Goal: Task Accomplishment & Management: Use online tool/utility

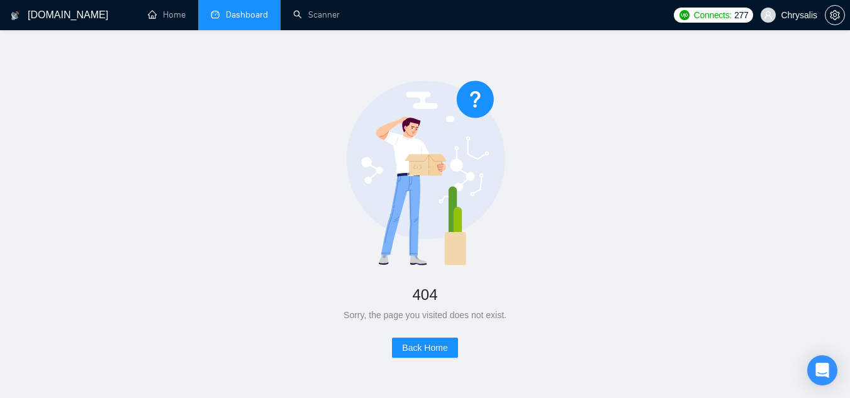
click at [252, 20] on link "Dashboard" at bounding box center [239, 14] width 57 height 11
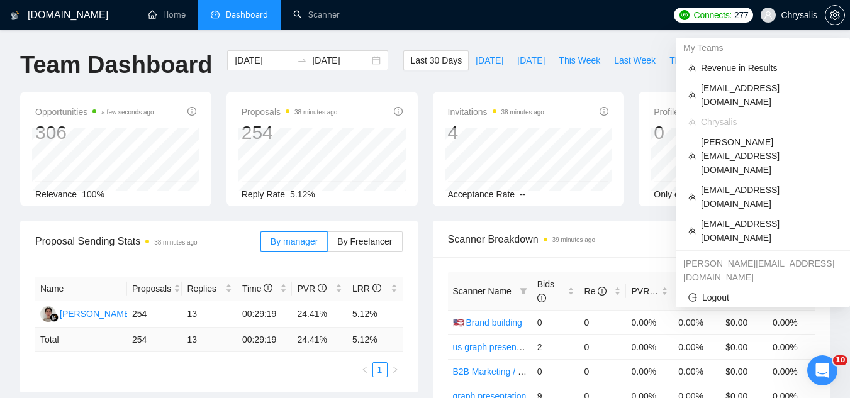
click at [798, 15] on span "Chrysalis" at bounding box center [799, 15] width 37 height 0
click at [758, 217] on span "[EMAIL_ADDRESS][DOMAIN_NAME]" at bounding box center [769, 231] width 137 height 28
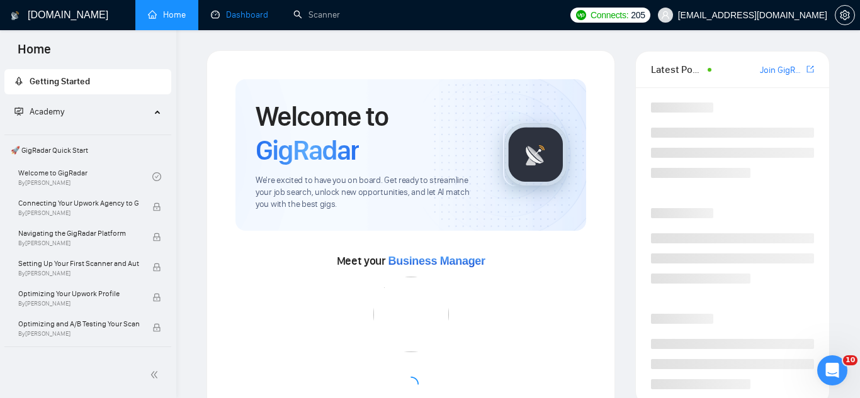
click at [239, 18] on link "Dashboard" at bounding box center [239, 14] width 57 height 11
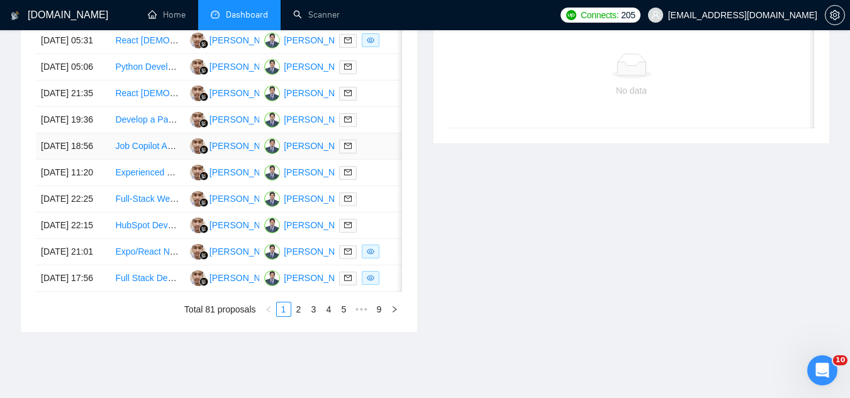
scroll to position [504, 0]
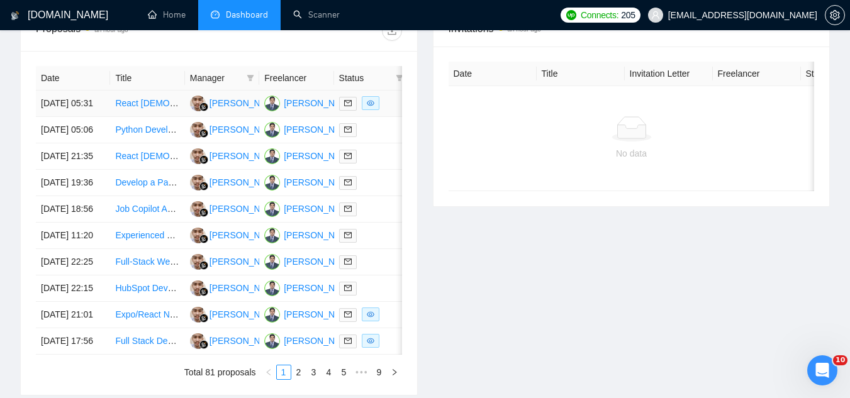
click at [154, 117] on td "React [DEMOGRAPHIC_DATA] engineer" at bounding box center [147, 104] width 74 height 26
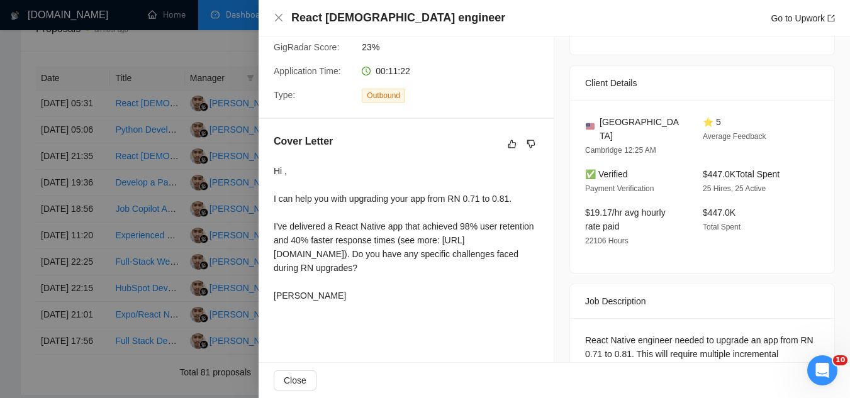
scroll to position [252, 0]
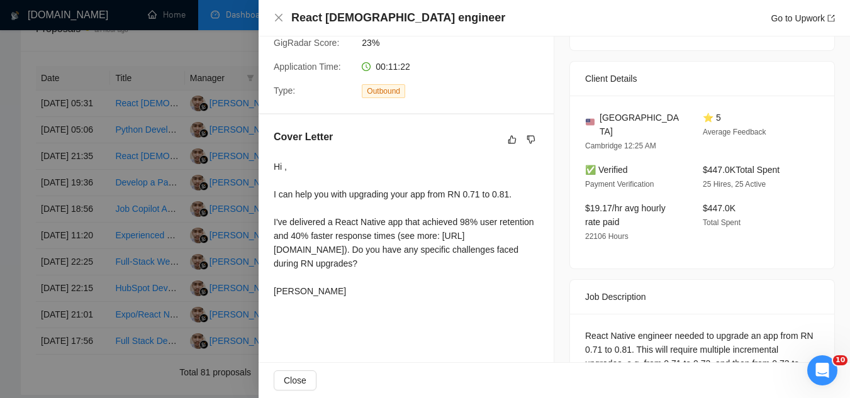
click at [210, 48] on div at bounding box center [425, 199] width 850 height 398
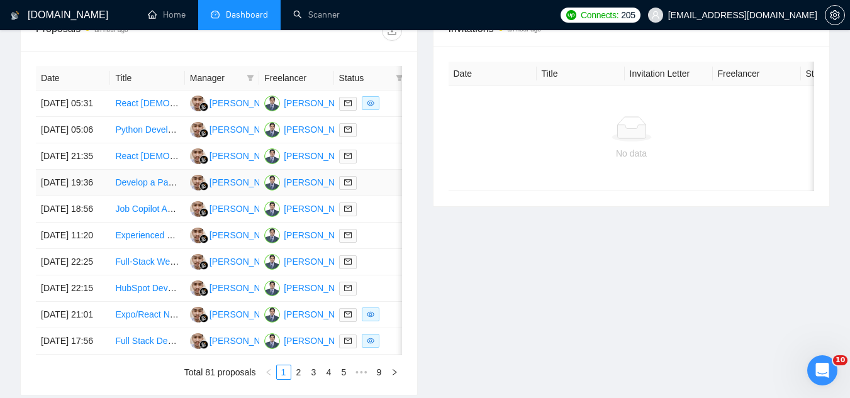
click at [156, 196] on td "Develop a Parental Control Mobile App (iOS & Android)" at bounding box center [147, 183] width 74 height 26
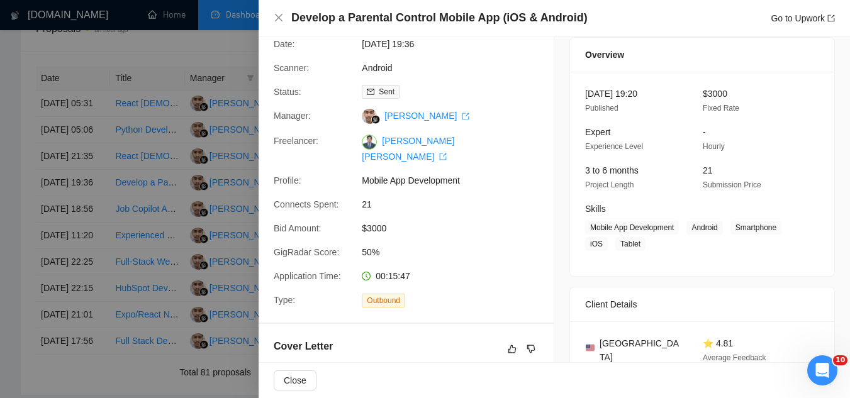
scroll to position [0, 0]
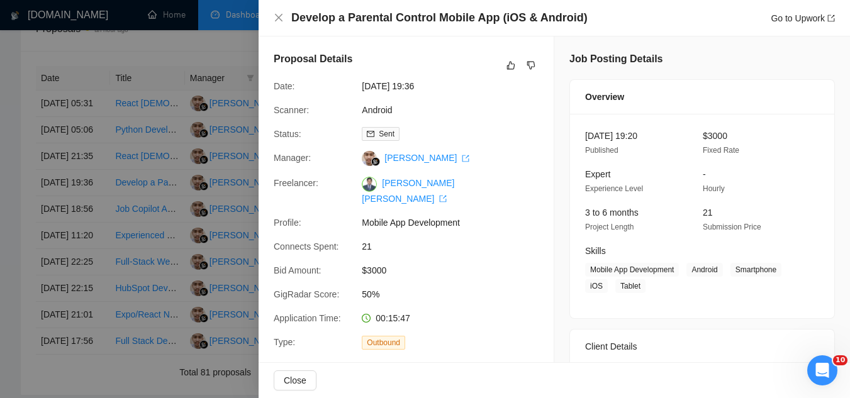
click at [181, 47] on div at bounding box center [425, 199] width 850 height 398
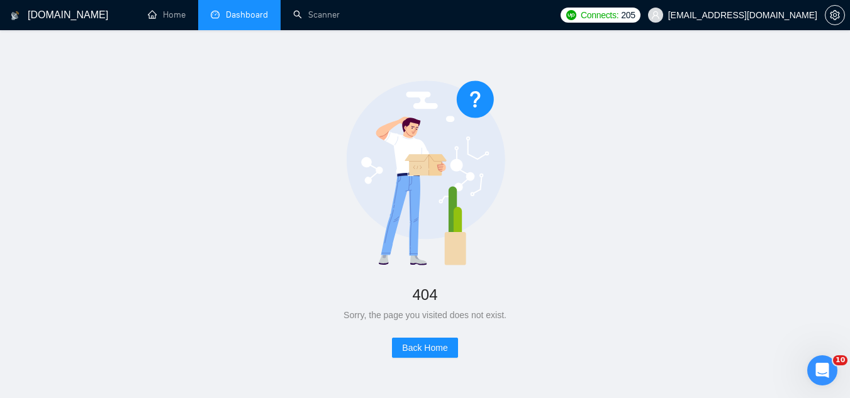
click at [260, 9] on link "Dashboard" at bounding box center [239, 14] width 57 height 11
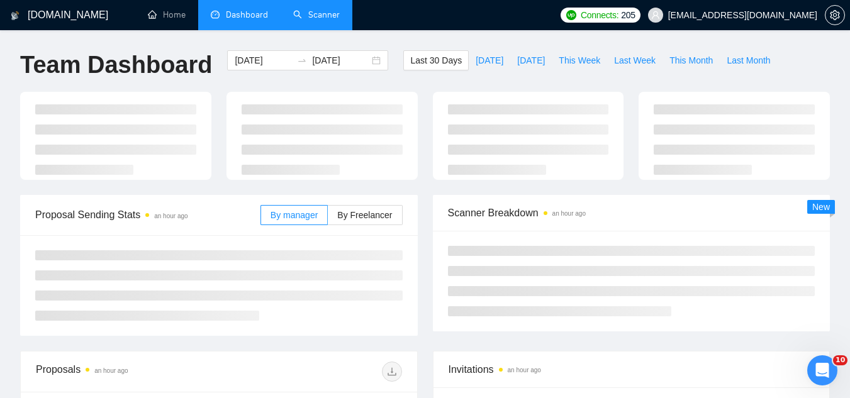
click at [330, 20] on link "Scanner" at bounding box center [316, 14] width 47 height 11
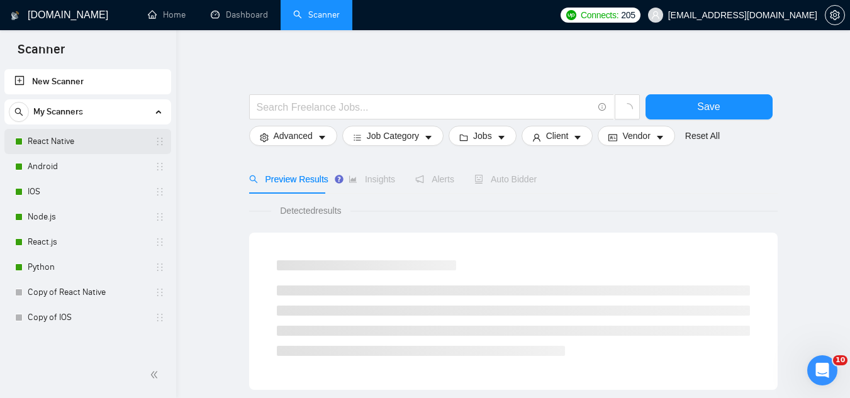
click at [116, 144] on link "React Native" at bounding box center [88, 141] width 120 height 25
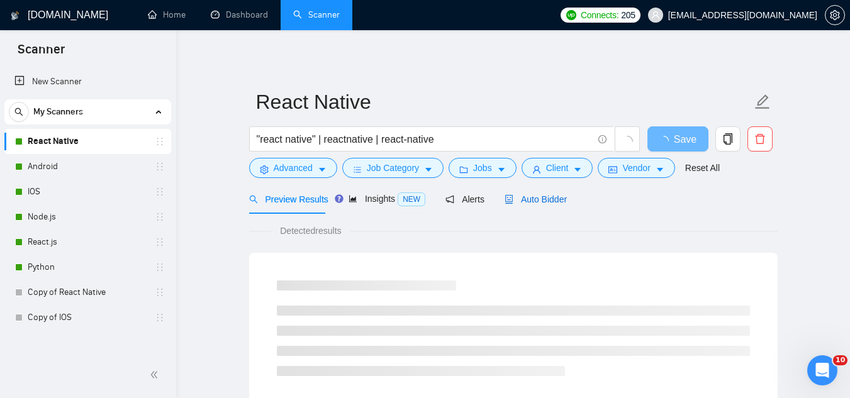
click at [509, 198] on span "Auto Bidder" at bounding box center [536, 199] width 62 height 10
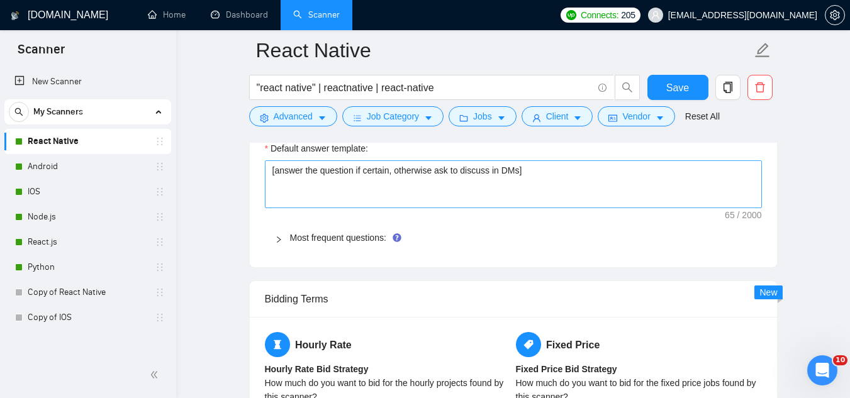
scroll to position [1888, 0]
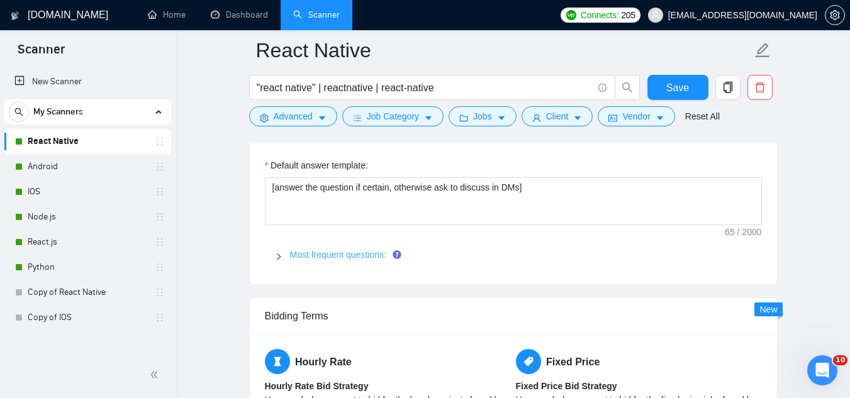
click at [353, 254] on link "Most frequent questions:" at bounding box center [338, 255] width 96 height 10
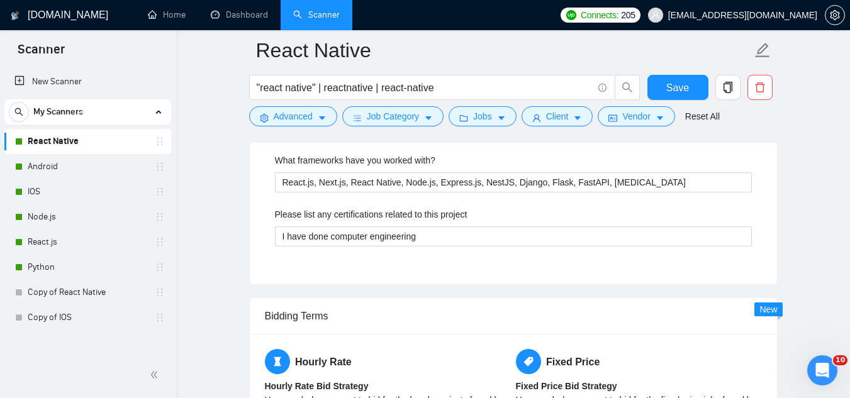
scroll to position [2392, 0]
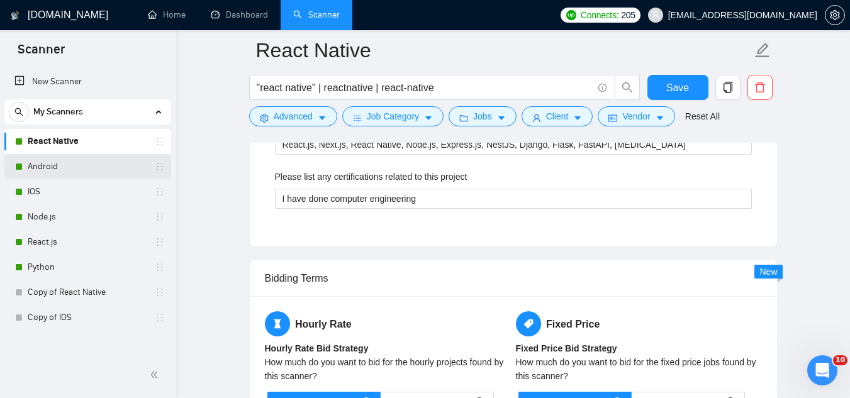
click at [74, 166] on link "Android" at bounding box center [88, 166] width 120 height 25
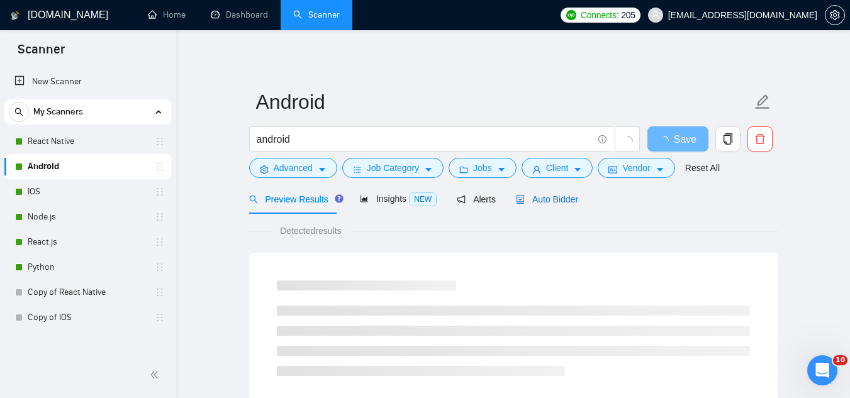
click at [529, 205] on span "Auto Bidder" at bounding box center [547, 199] width 62 height 10
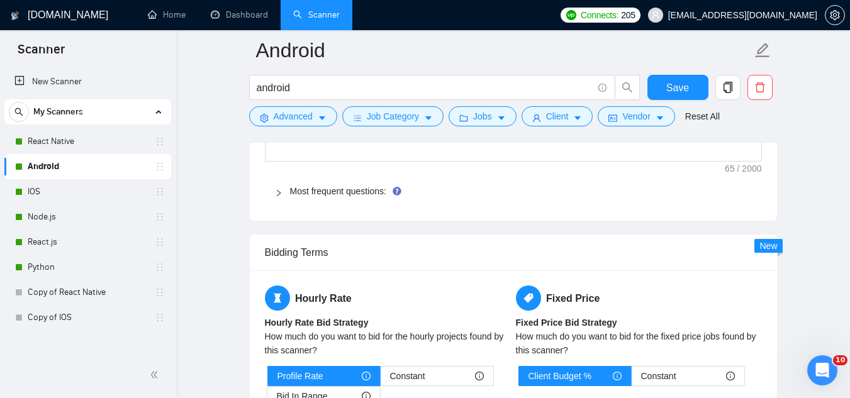
scroll to position [1951, 0]
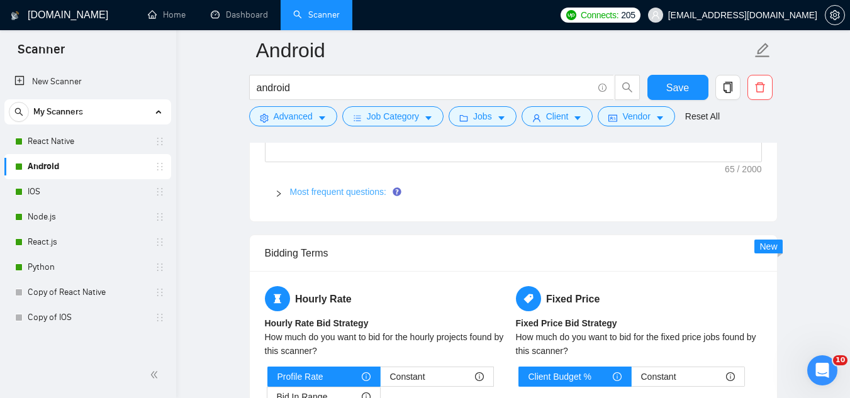
click at [290, 191] on link "Most frequent questions:" at bounding box center [338, 192] width 96 height 10
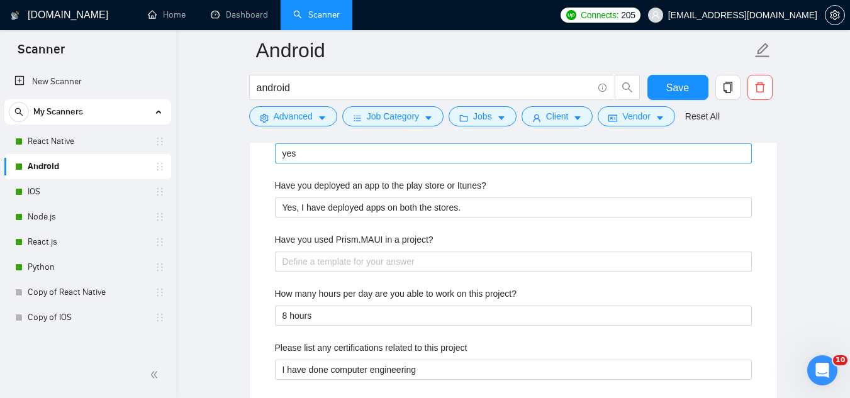
scroll to position [2518, 0]
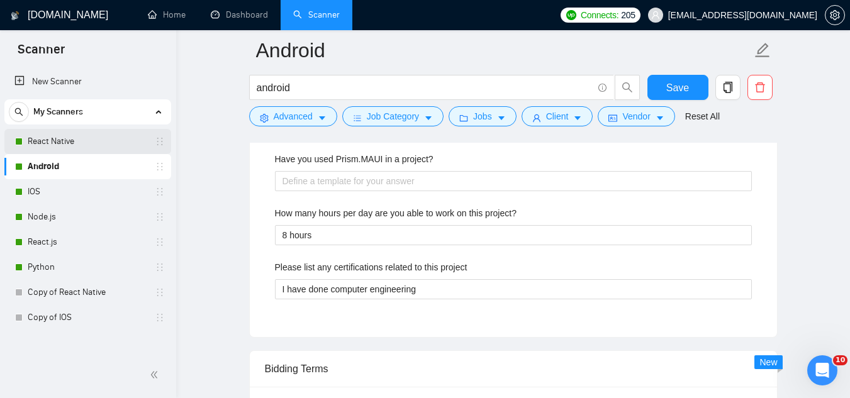
click at [91, 144] on link "React Native" at bounding box center [88, 141] width 120 height 25
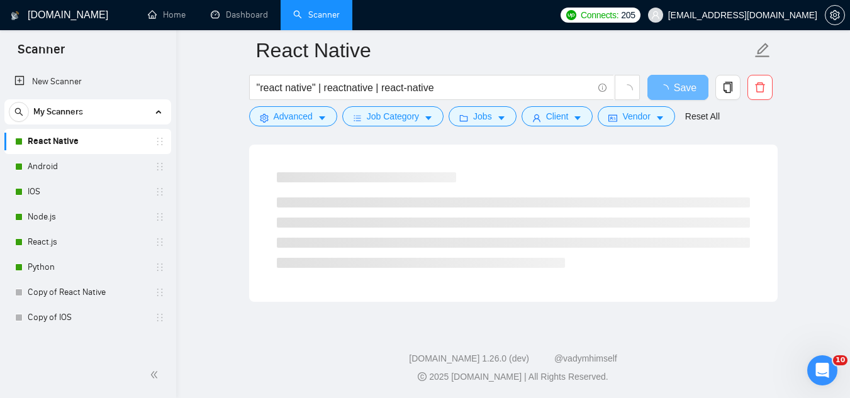
scroll to position [2518, 0]
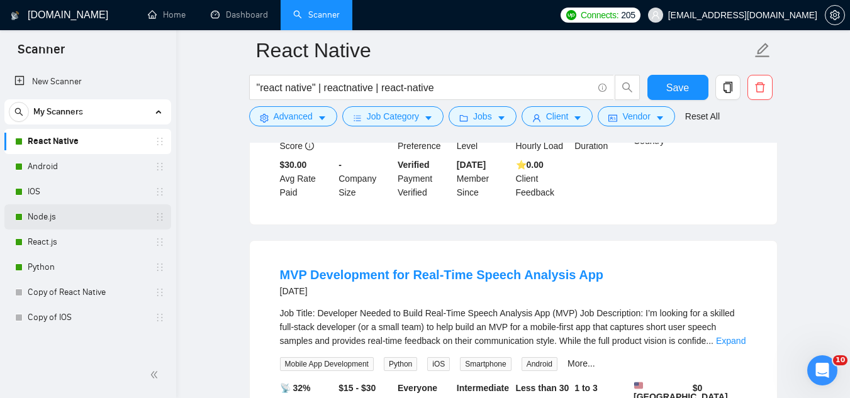
click at [31, 222] on link "Node.js" at bounding box center [88, 217] width 120 height 25
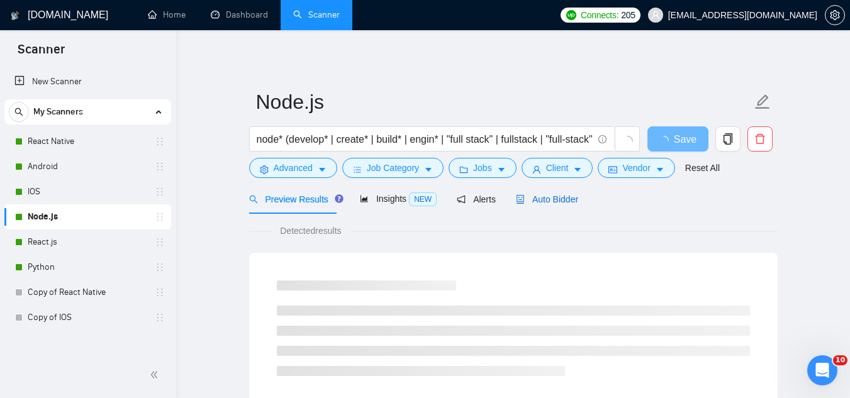
click at [543, 204] on span "Auto Bidder" at bounding box center [547, 199] width 62 height 10
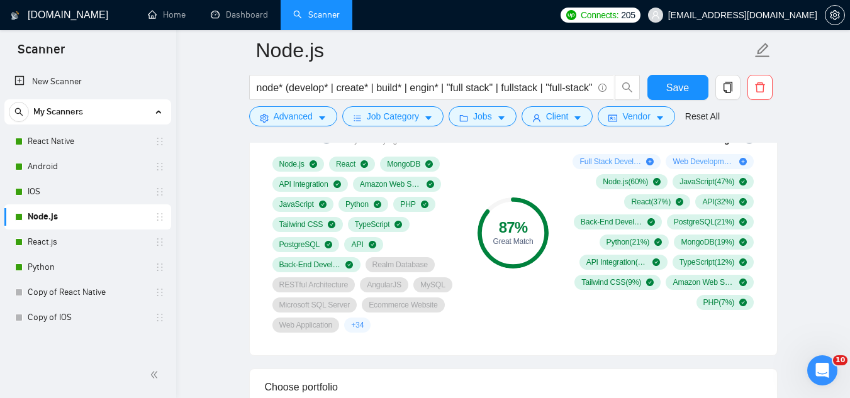
scroll to position [818, 0]
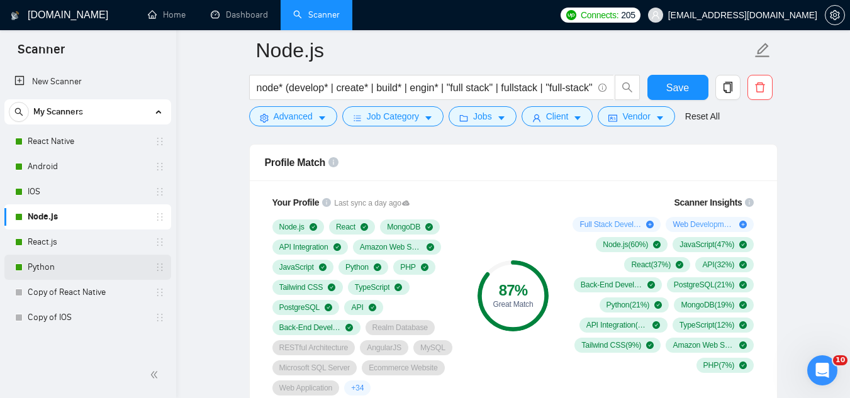
click at [35, 273] on link "Python" at bounding box center [88, 267] width 120 height 25
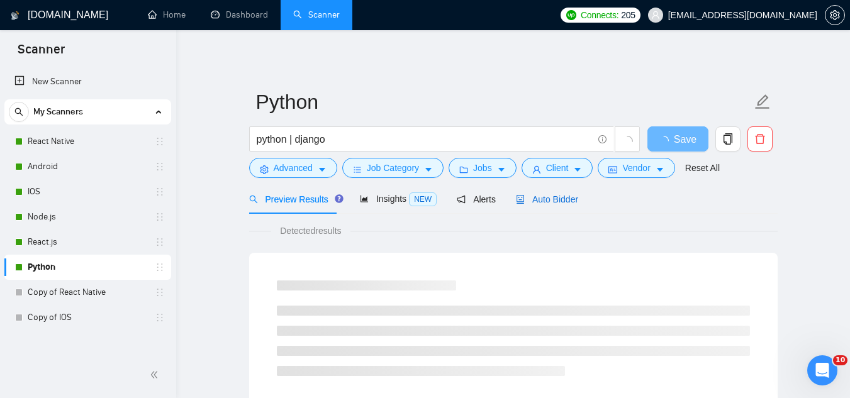
click at [560, 203] on span "Auto Bidder" at bounding box center [547, 199] width 62 height 10
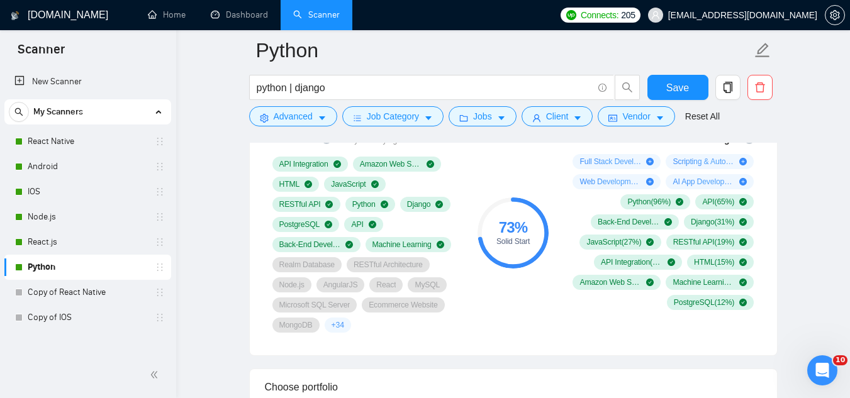
scroll to position [818, 0]
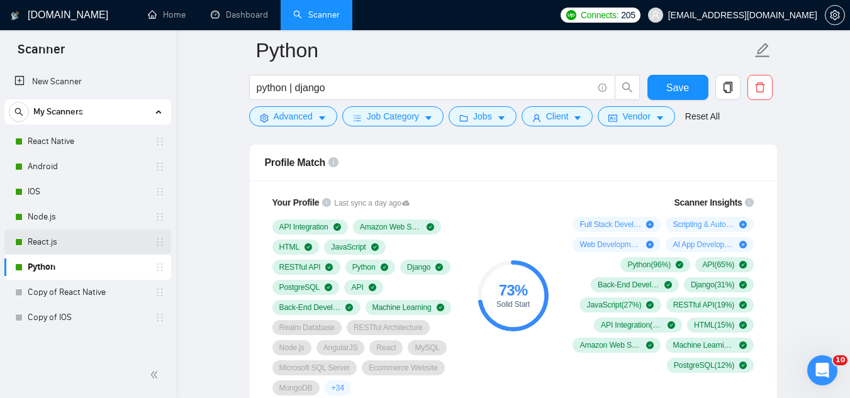
click at [91, 238] on link "React.js" at bounding box center [88, 242] width 120 height 25
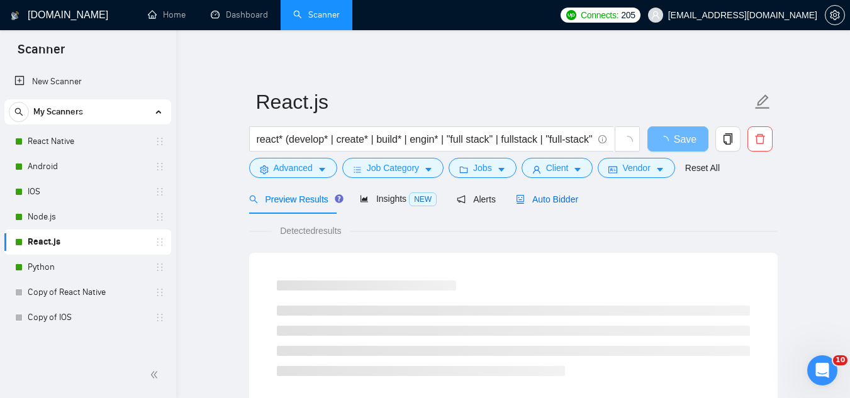
click at [543, 193] on div "Auto Bidder" at bounding box center [547, 200] width 62 height 14
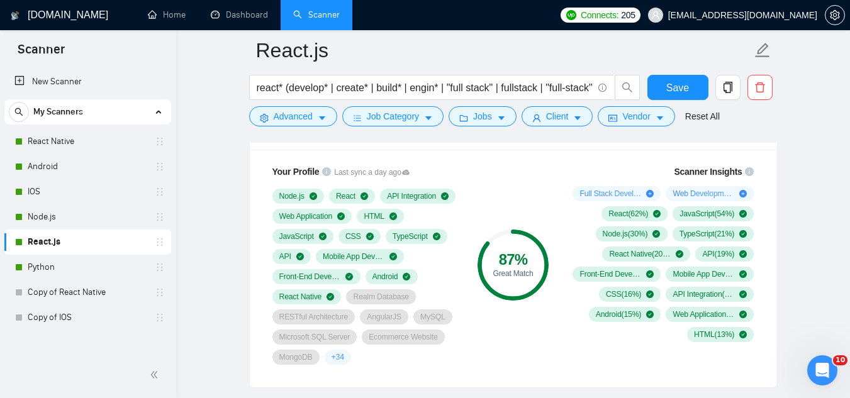
scroll to position [818, 0]
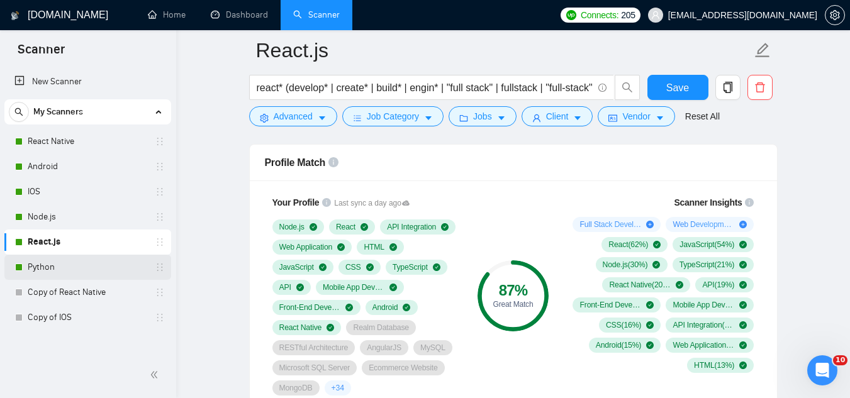
click at [79, 266] on link "Python" at bounding box center [88, 267] width 120 height 25
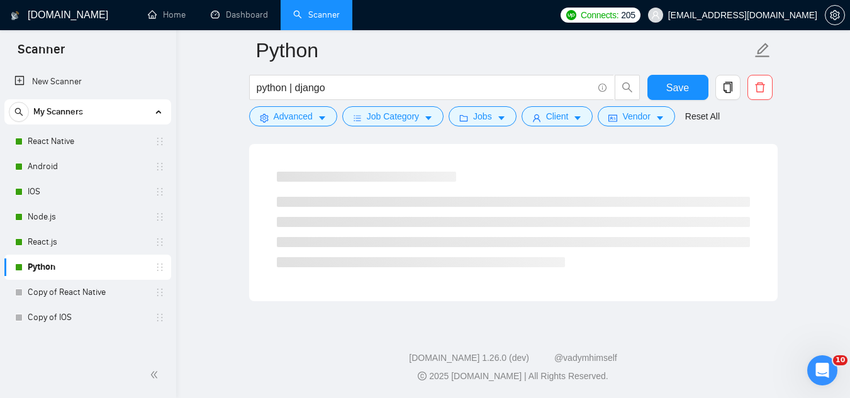
scroll to position [808, 0]
click at [52, 219] on link "Node.js" at bounding box center [88, 217] width 120 height 25
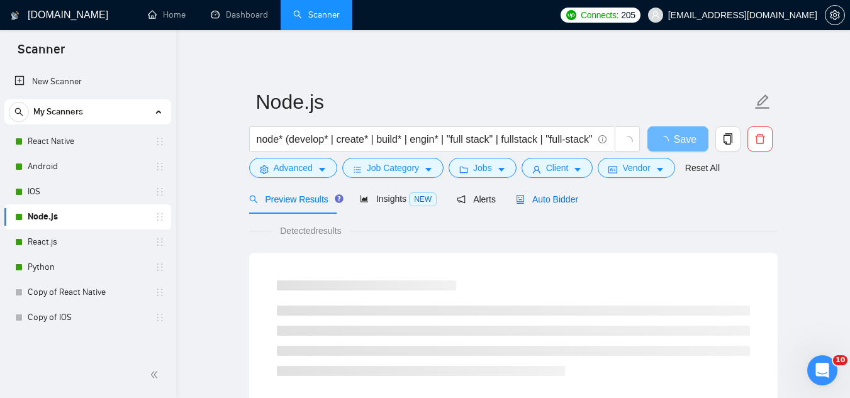
click at [528, 204] on span "Auto Bidder" at bounding box center [547, 199] width 62 height 10
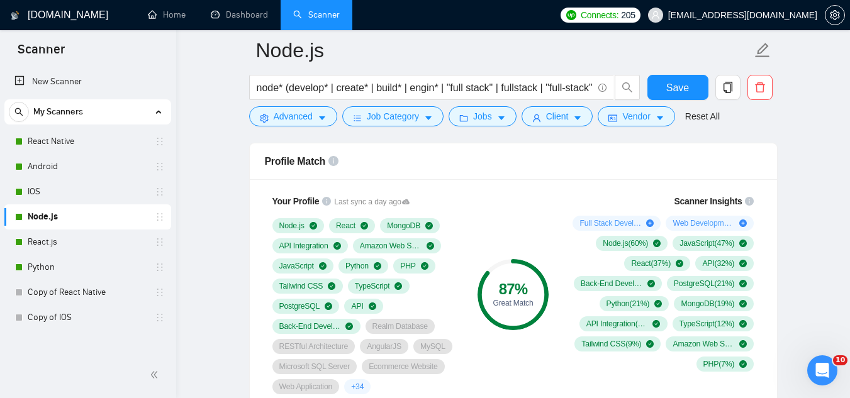
scroll to position [818, 0]
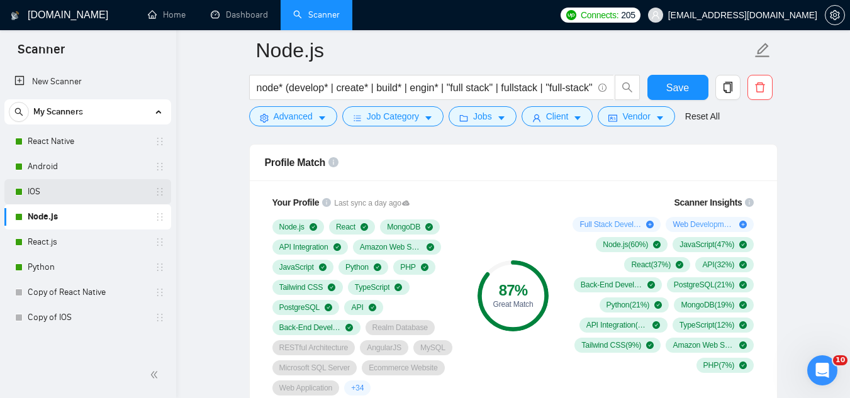
click at [79, 188] on link "IOS" at bounding box center [88, 191] width 120 height 25
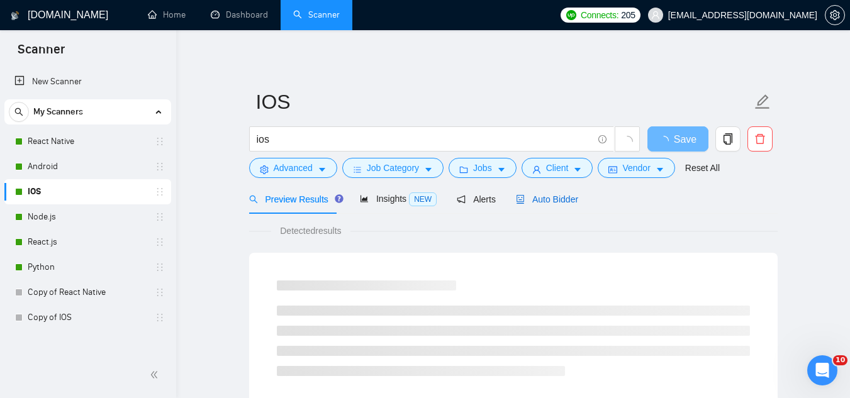
click at [546, 194] on span "Auto Bidder" at bounding box center [547, 199] width 62 height 10
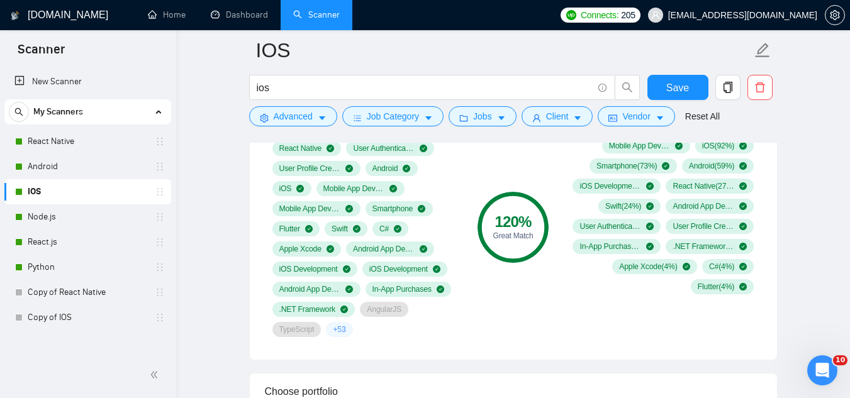
scroll to position [881, 0]
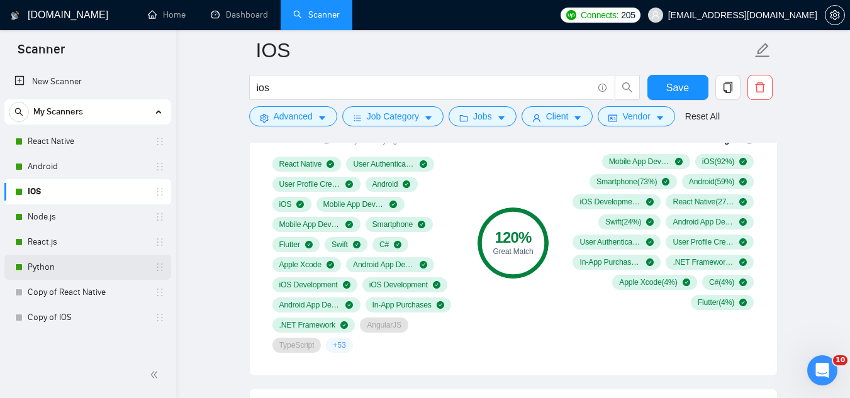
click at [93, 268] on link "Python" at bounding box center [88, 267] width 120 height 25
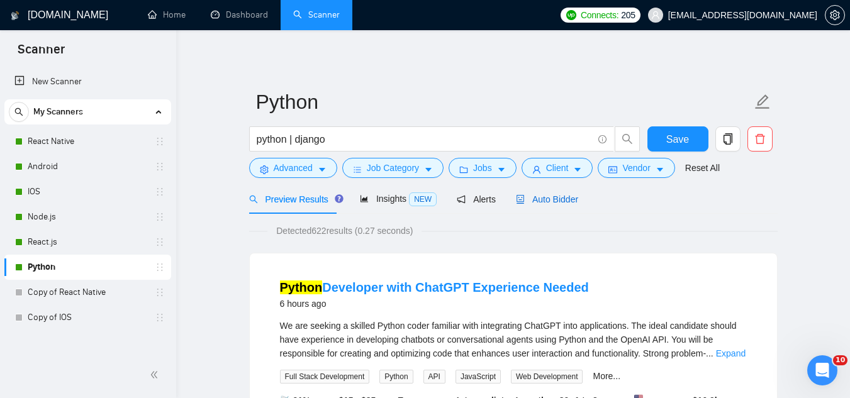
click at [539, 203] on span "Auto Bidder" at bounding box center [547, 199] width 62 height 10
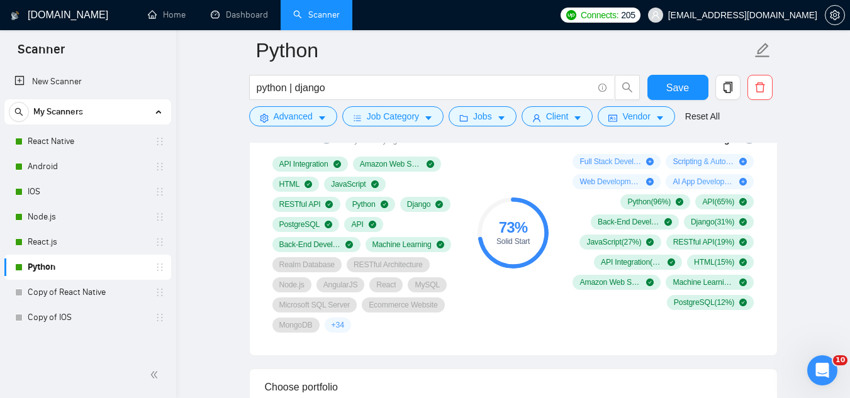
scroll to position [818, 0]
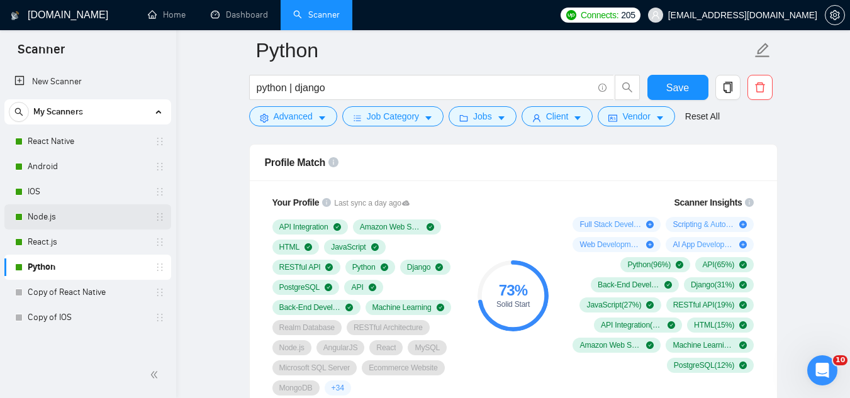
click at [86, 218] on link "Node.js" at bounding box center [88, 217] width 120 height 25
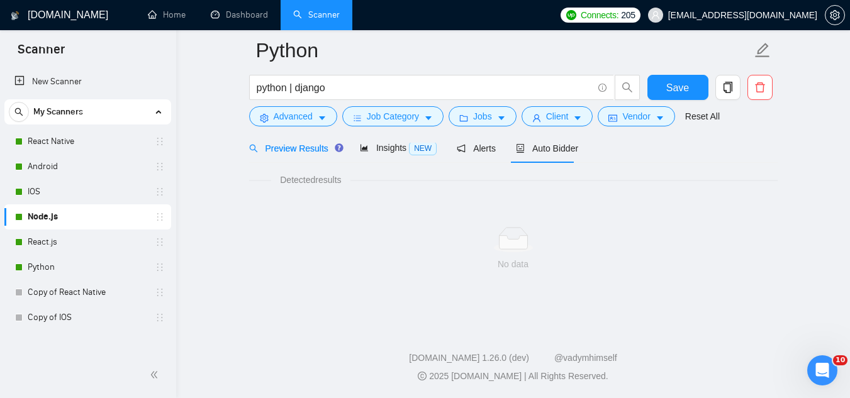
scroll to position [808, 0]
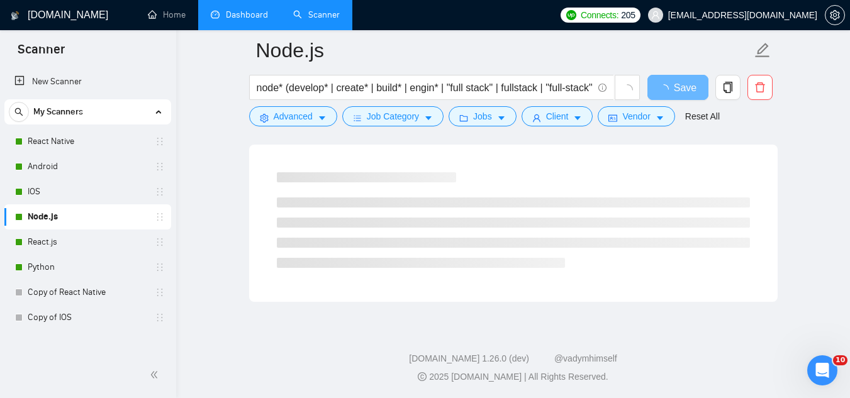
click at [220, 14] on link "Dashboard" at bounding box center [239, 14] width 57 height 11
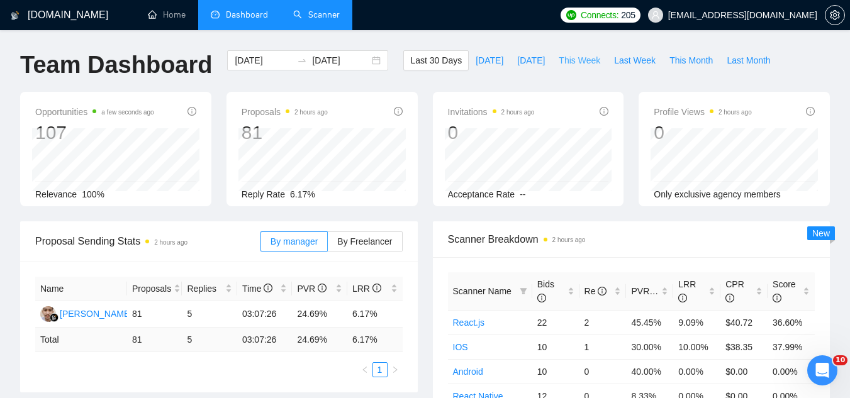
click at [566, 64] on span "This Week" at bounding box center [580, 61] width 42 height 14
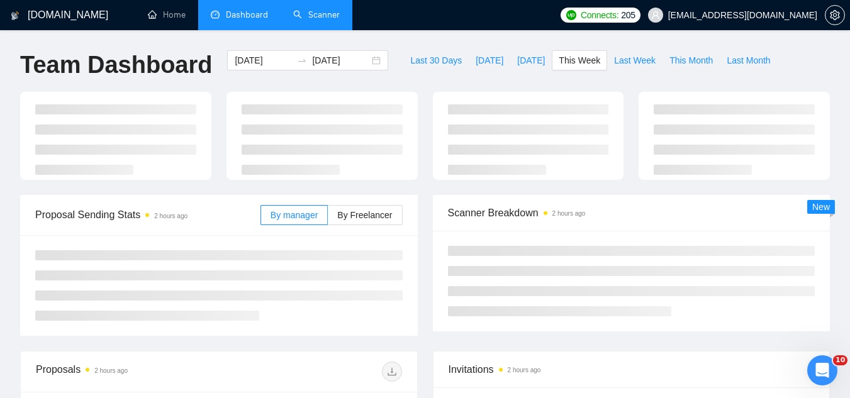
type input "[DATE]"
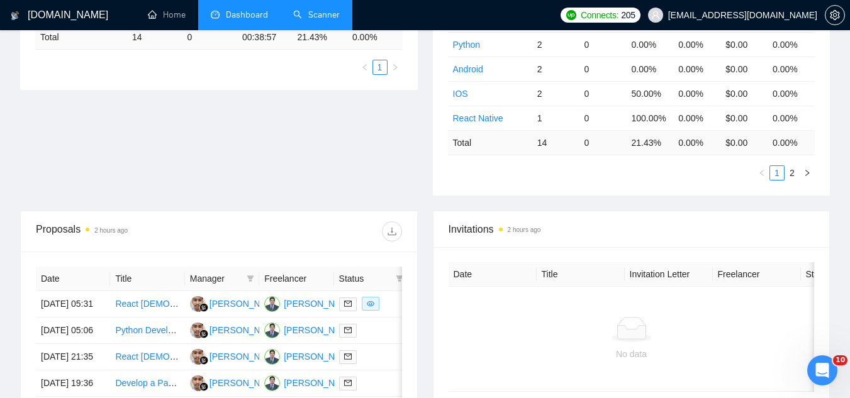
scroll to position [302, 0]
